Goal: Information Seeking & Learning: Learn about a topic

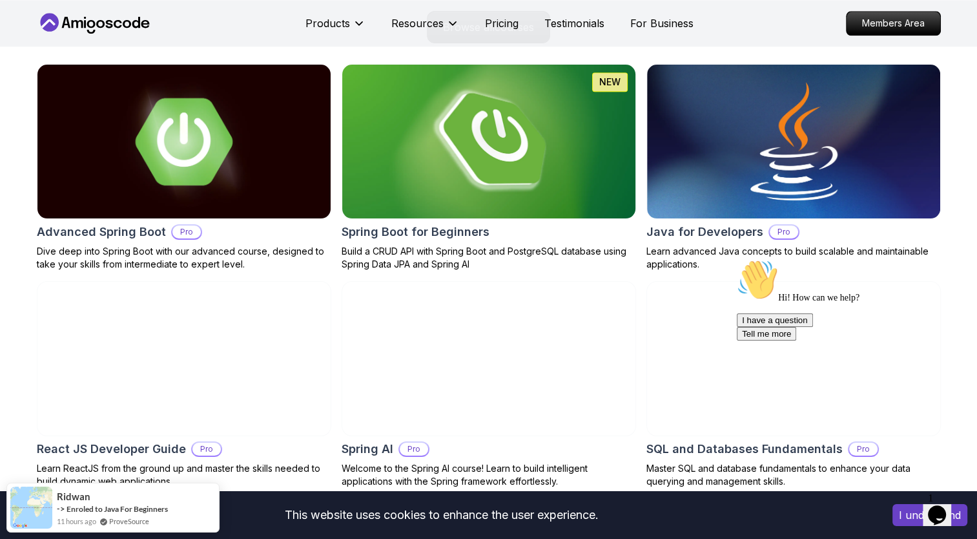
scroll to position [1466, 0]
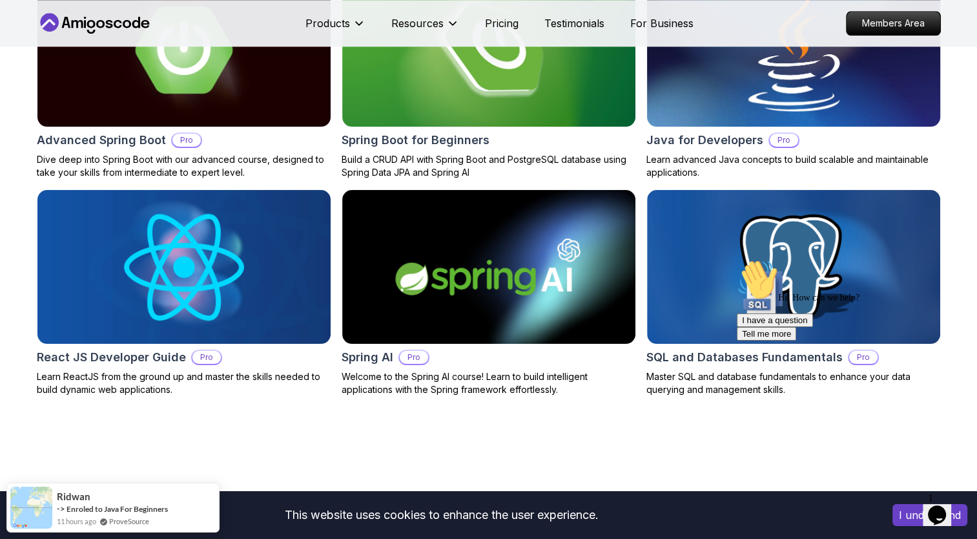
click at [690, 89] on img at bounding box center [794, 49] width 308 height 161
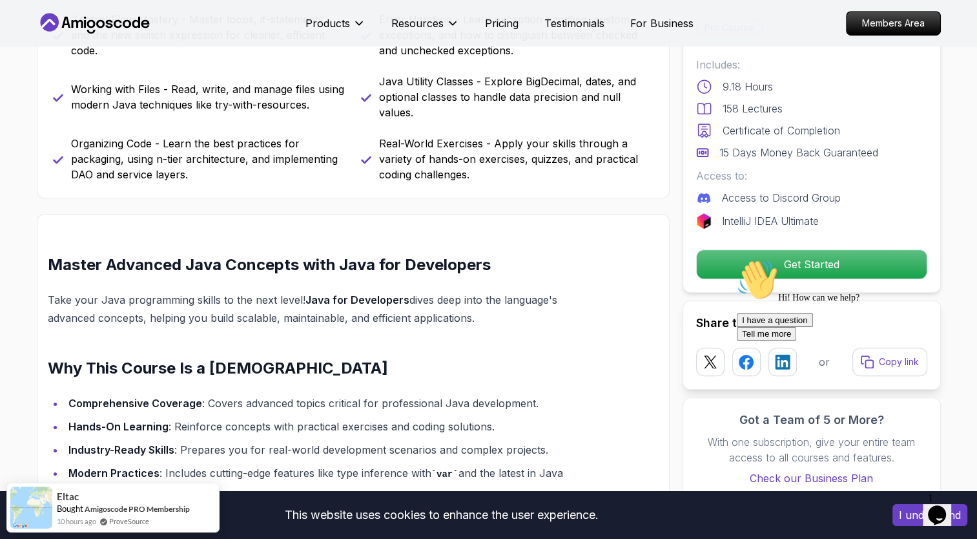
scroll to position [713, 0]
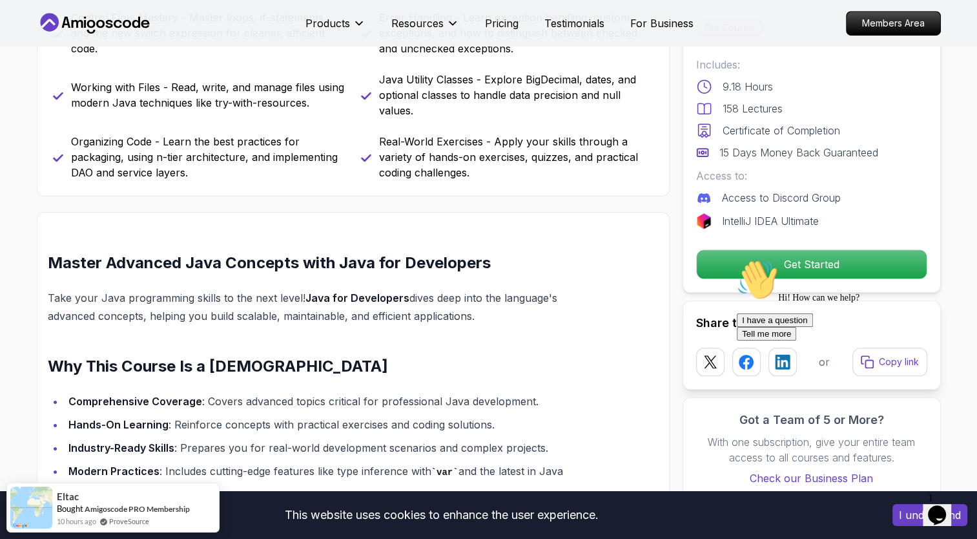
click at [783, 267] on div "Hi! How can we help? I have a question Tell me more" at bounding box center [853, 299] width 233 height 81
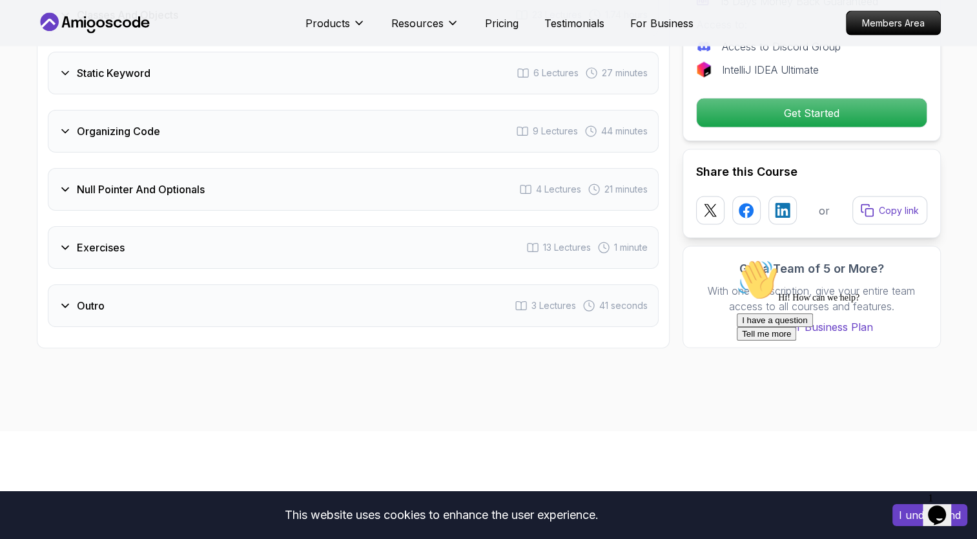
scroll to position [2601, 0]
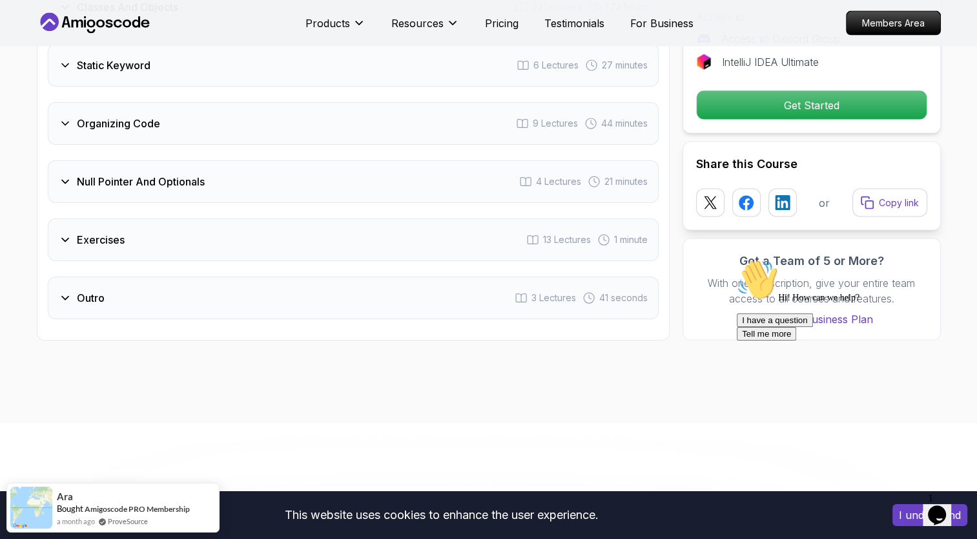
click at [424, 276] on div "Outro 3 Lectures 41 seconds" at bounding box center [353, 297] width 611 height 43
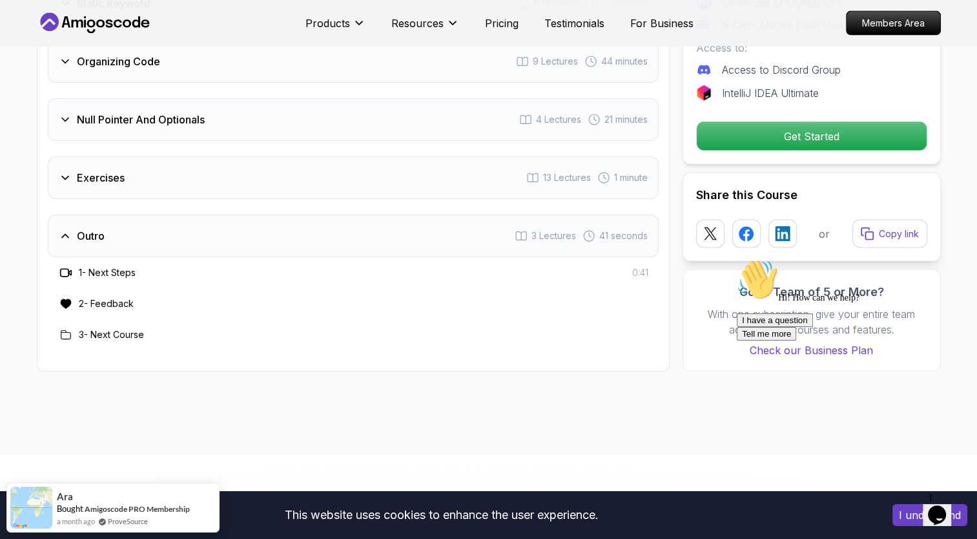
scroll to position [2539, 0]
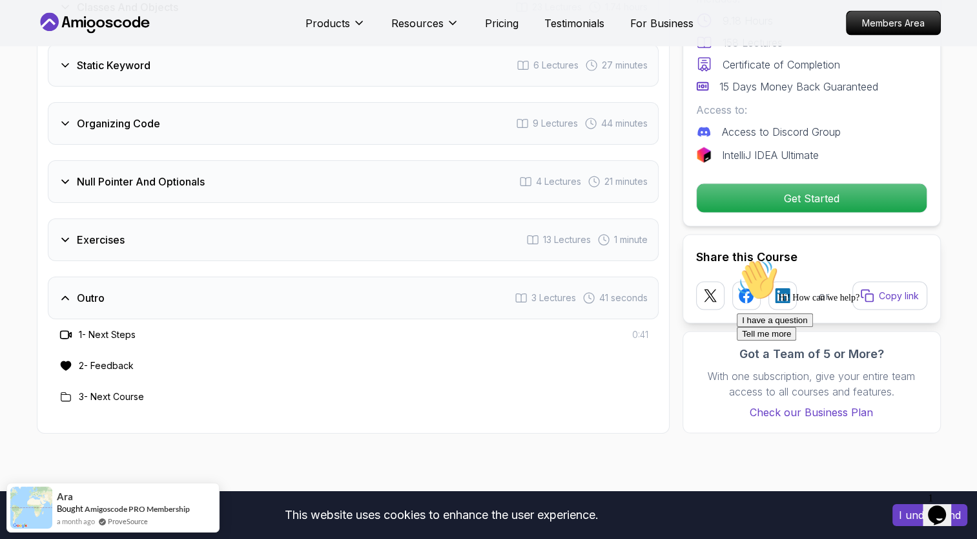
click at [424, 276] on div "Outro 3 Lectures 41 seconds" at bounding box center [353, 297] width 611 height 43
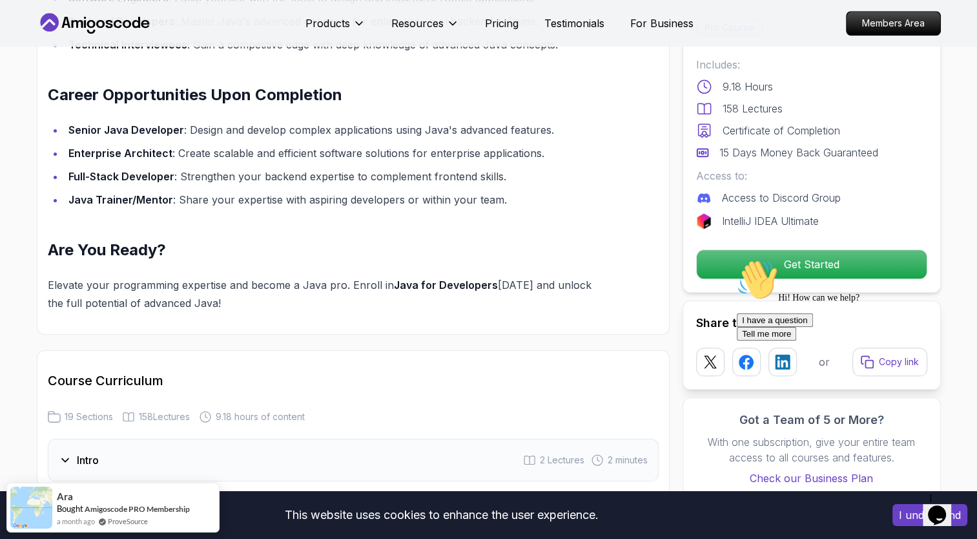
scroll to position [1571, 0]
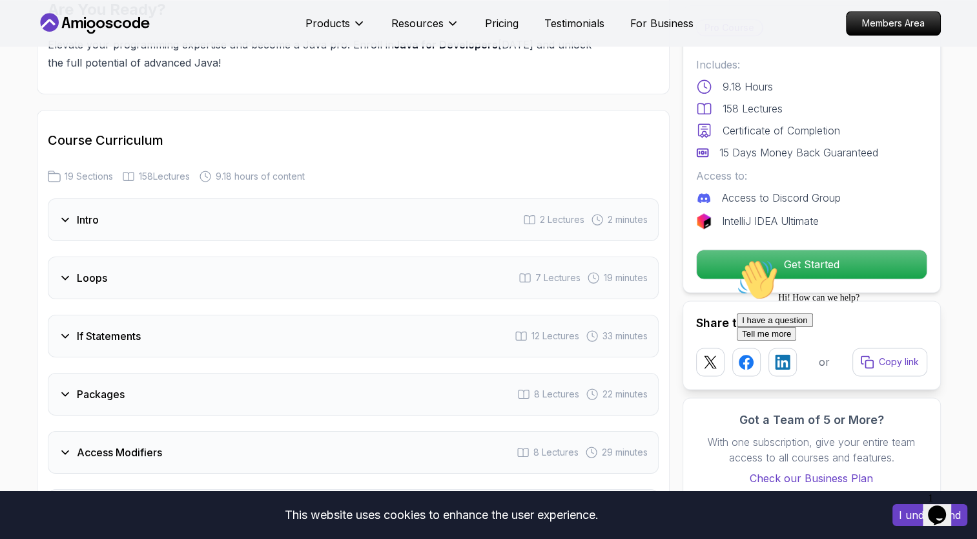
click at [95, 170] on span "19 Sections" at bounding box center [89, 176] width 48 height 13
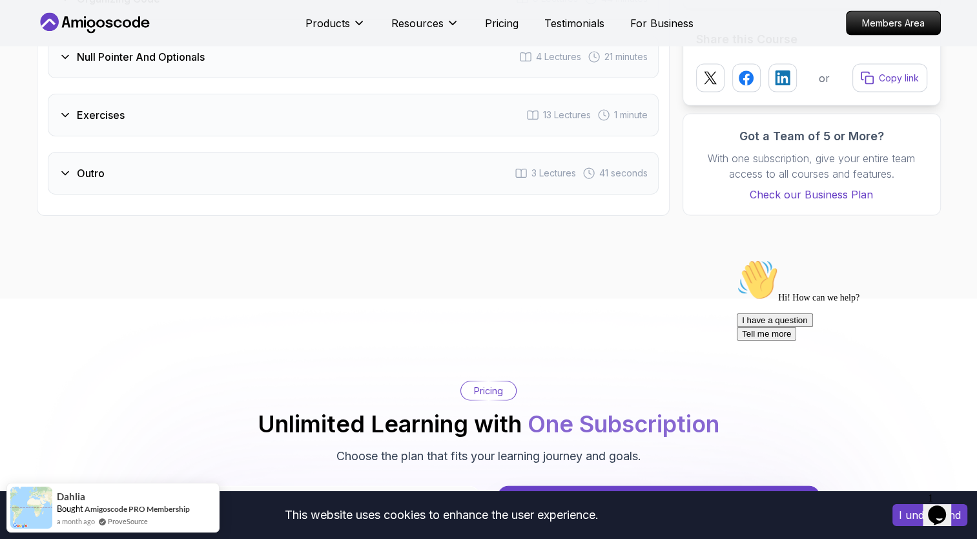
scroll to position [2664, 0]
click at [83, 157] on div "Outro 3 Lectures 41 seconds" at bounding box center [353, 173] width 611 height 43
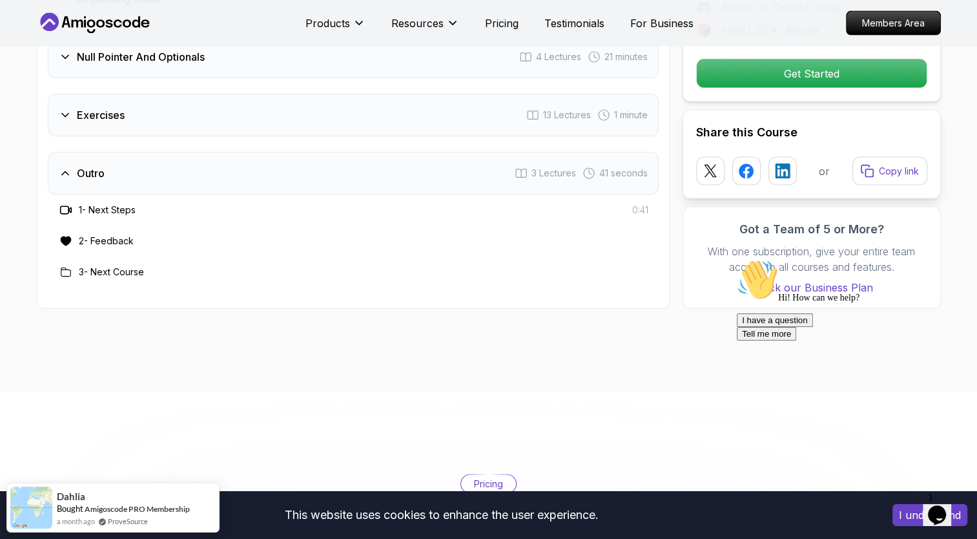
click at [83, 157] on div "Outro 3 Lectures 41 seconds" at bounding box center [353, 173] width 611 height 43
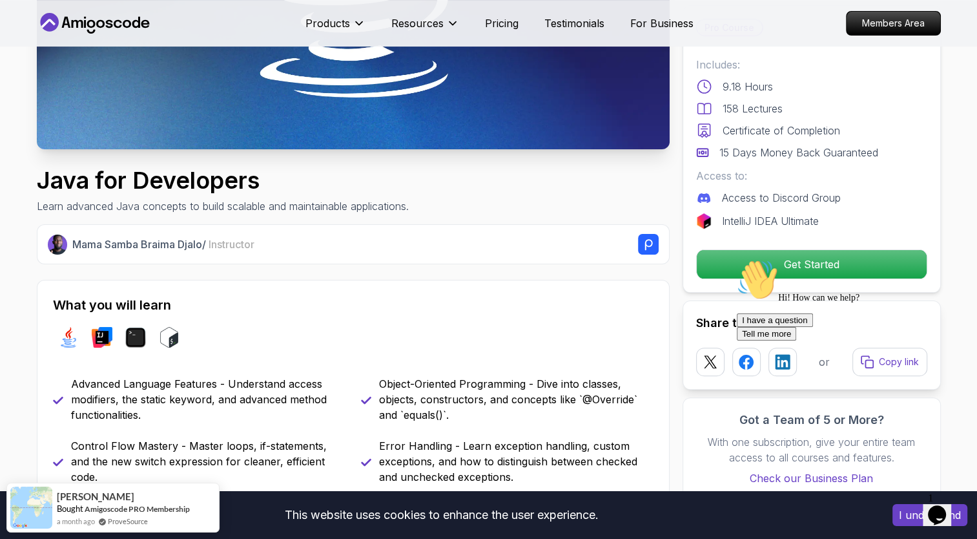
scroll to position [0, 0]
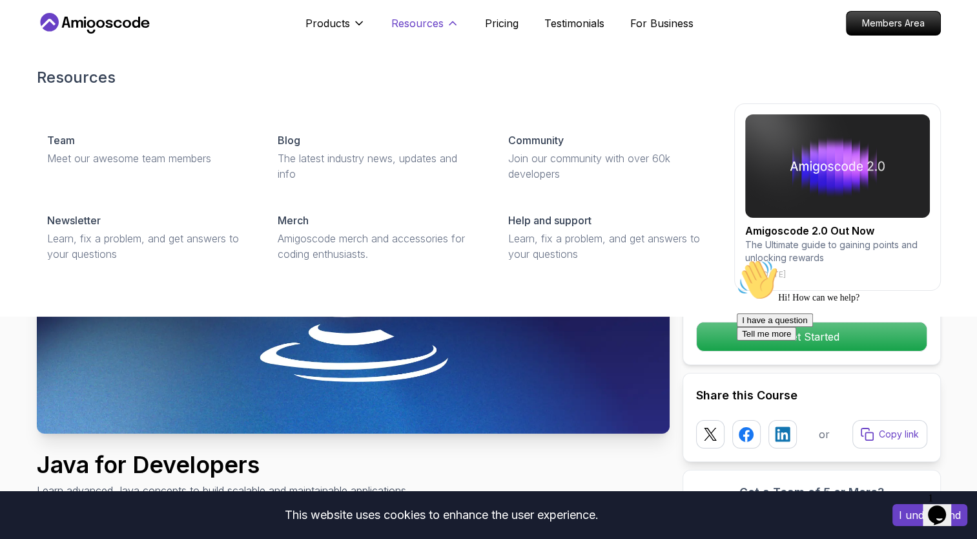
click at [419, 19] on p "Resources" at bounding box center [417, 24] width 52 height 16
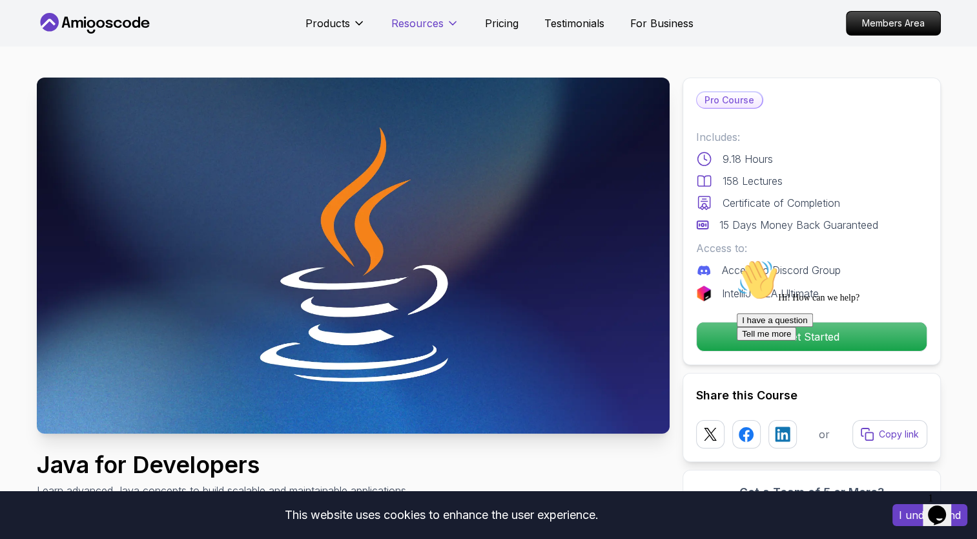
click at [419, 19] on p "Resources" at bounding box center [417, 24] width 52 height 16
